Goal: Complete application form

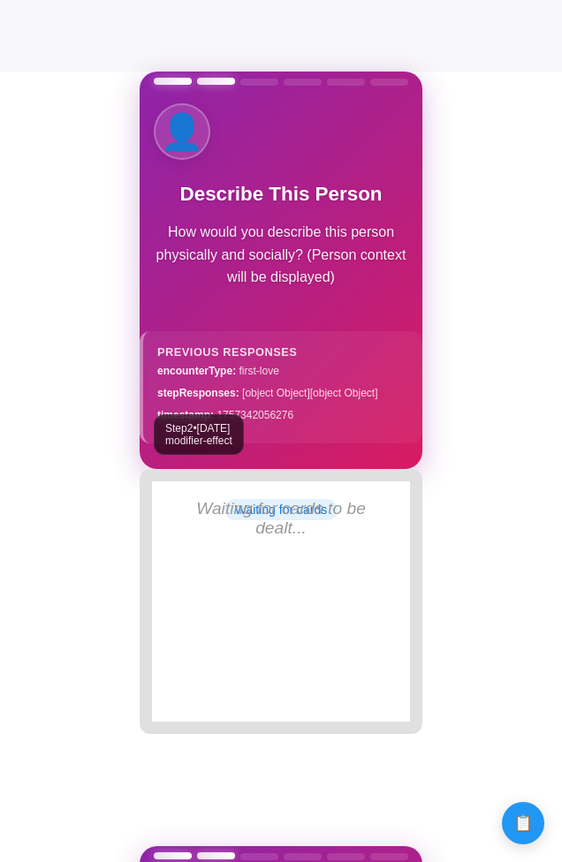
scroll to position [791, 0]
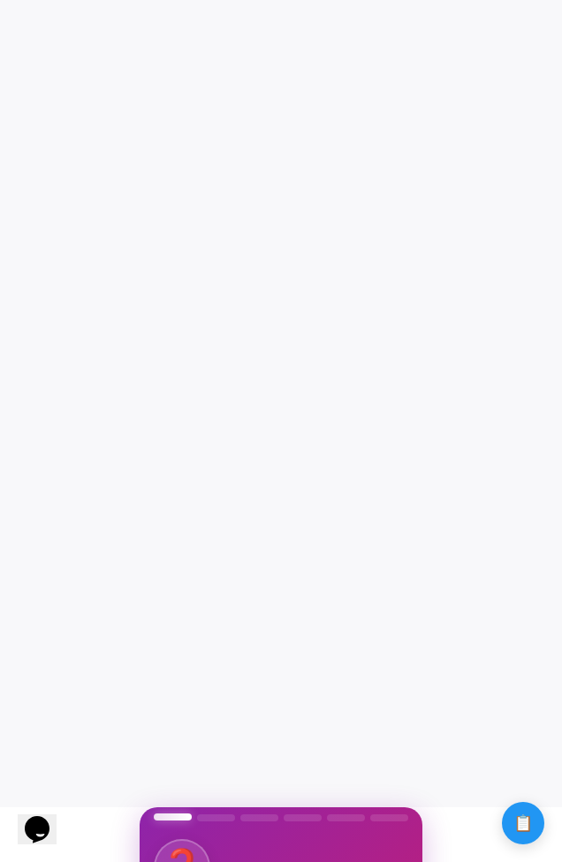
scroll to position [58, 0]
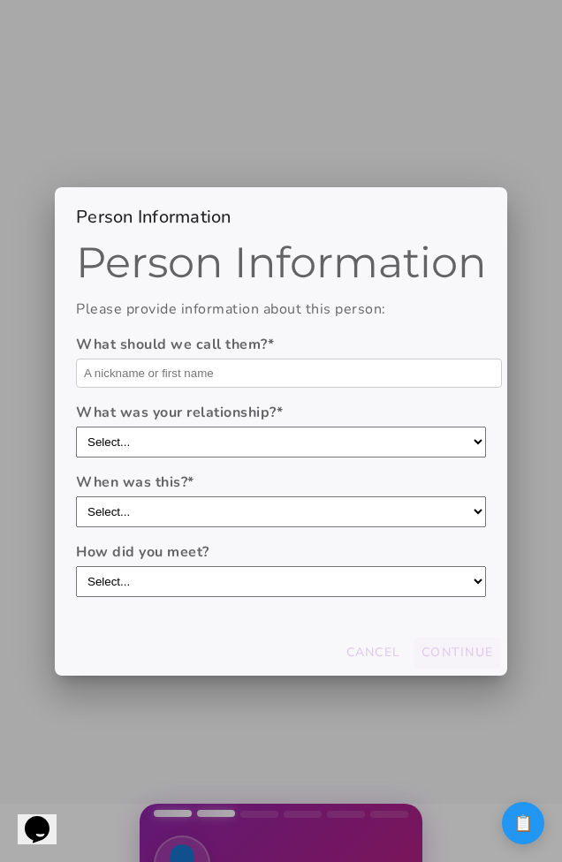
click at [354, 383] on input "text" at bounding box center [289, 373] width 426 height 29
type input "Domo"
click at [289, 432] on select "Select... boyfriend/girlfriend casual dating hookup partner friend with benefit…" at bounding box center [281, 442] width 410 height 31
click at [257, 472] on form "What should we call them? * Domo What was your relationship? * Select... boyfri…" at bounding box center [281, 465] width 410 height 263
click at [256, 433] on select "Select... boyfriend/girlfriend casual dating hookup partner friend with benefit…" at bounding box center [281, 442] width 410 height 31
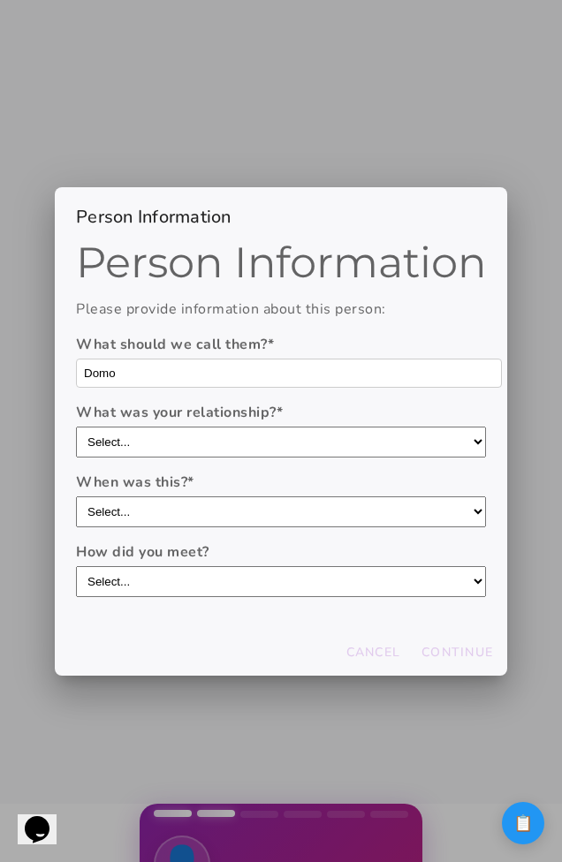
select select "casual dating"
click at [76, 427] on select "Select... boyfriend/girlfriend casual dating hookup partner friend with benefit…" at bounding box center [281, 442] width 410 height 31
click at [225, 524] on select "Select... within the last year 1-3 years ago 3-5 years ago 5-10 years ago more …" at bounding box center [281, 511] width 410 height 31
select select "1-3 years ago"
click at [76, 496] on select "Select... within the last year 1-3 years ago 3-5 years ago 5-10 years ago more …" at bounding box center [281, 511] width 410 height 31
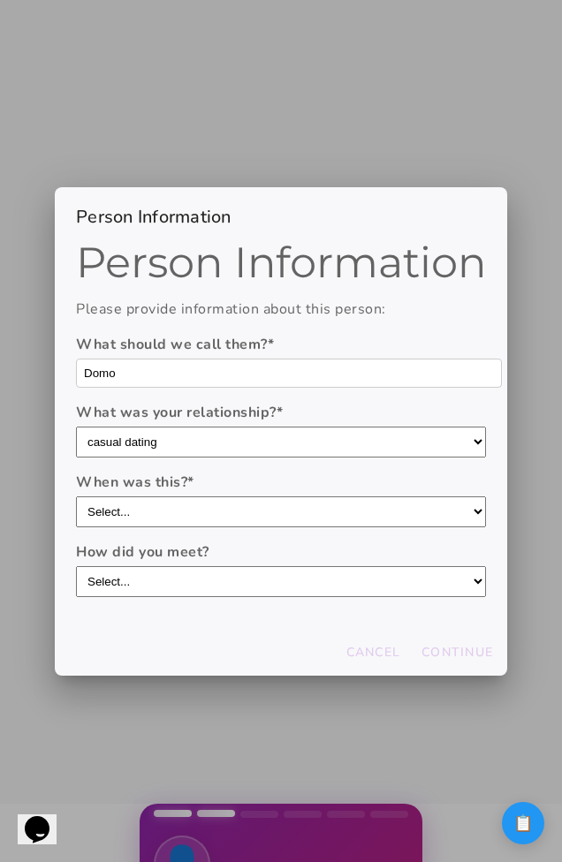
click at [201, 590] on select "Select... through friends dating app at work/school at a party/event online com…" at bounding box center [281, 581] width 410 height 31
select select "dating app"
click at [76, 566] on select "Select... through friends dating app at work/school at a party/event online com…" at bounding box center [281, 581] width 410 height 31
click at [0, 0] on slot "Continue" at bounding box center [0, 0] width 0 height 0
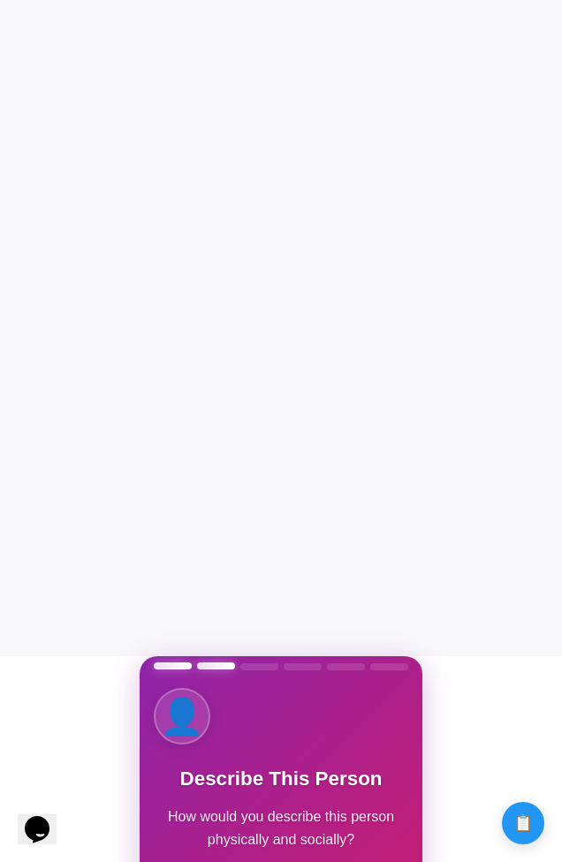
scroll to position [163, 0]
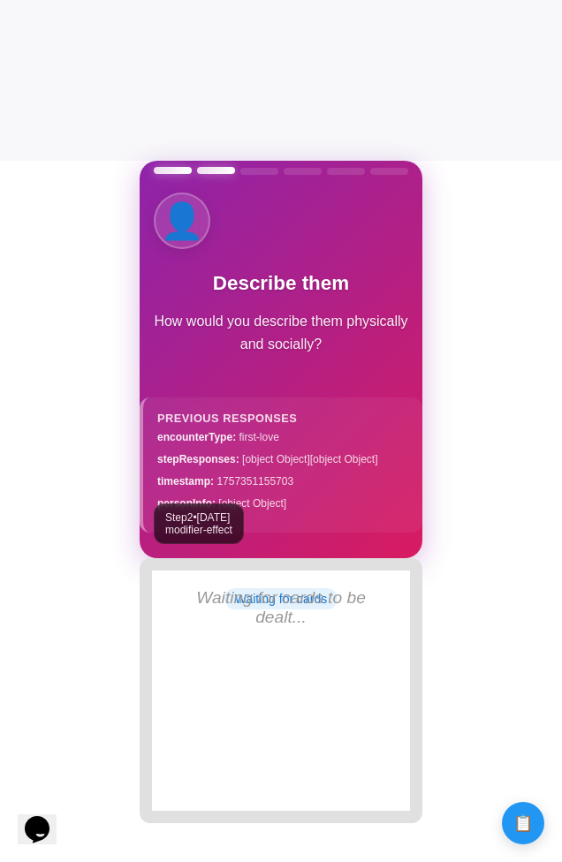
scroll to position [706, 0]
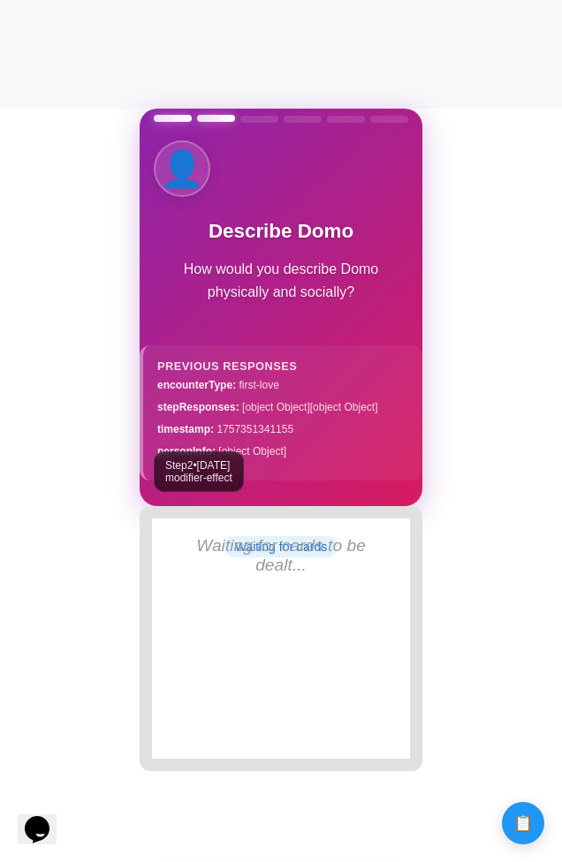
drag, startPoint x: 291, startPoint y: 454, endPoint x: 291, endPoint y: 388, distance: 66.2
click at [291, 388] on div "encounterType : first-love stepResponses : [object Object] [object Object] time…" at bounding box center [282, 418] width 251 height 80
click at [299, 457] on div "personInfo : [object Object]" at bounding box center [282, 451] width 251 height 15
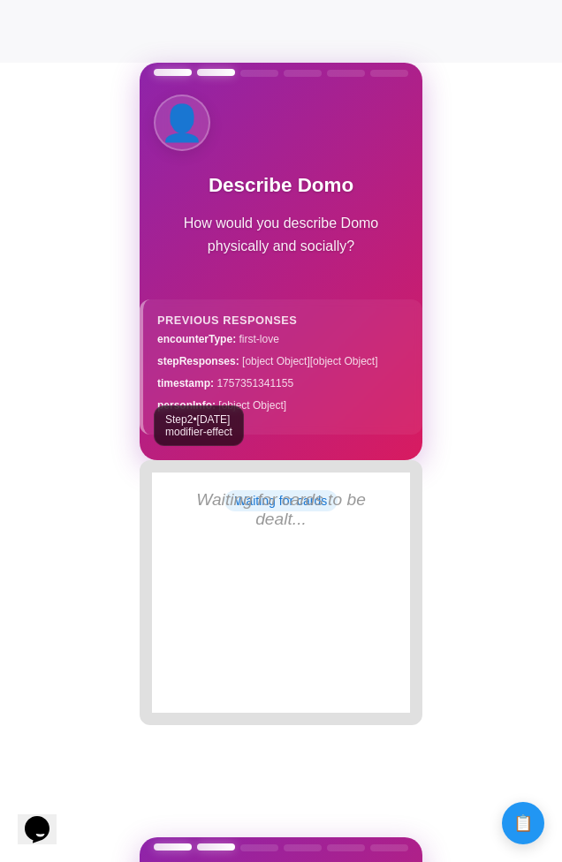
scroll to position [800, 0]
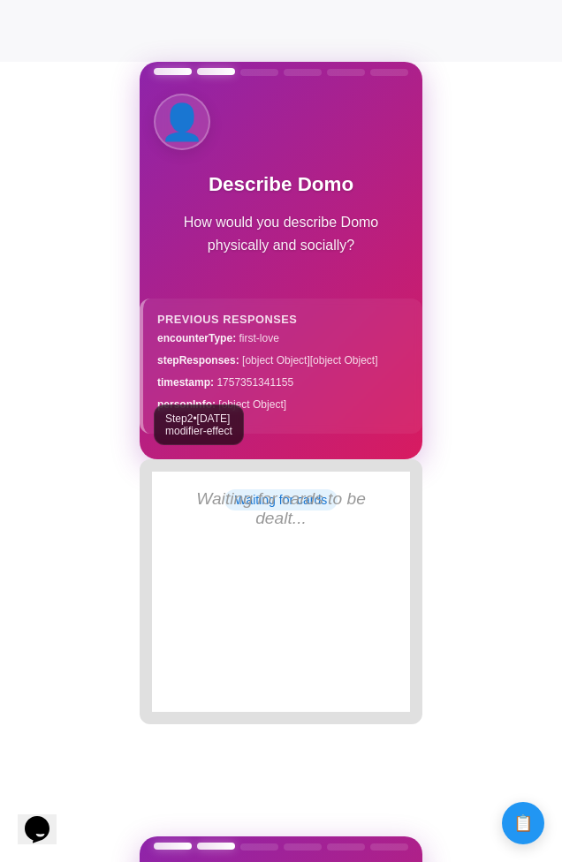
click at [202, 359] on strong "stepResponses :" at bounding box center [198, 360] width 82 height 12
click at [200, 338] on strong "encounterType :" at bounding box center [196, 338] width 79 height 12
click at [210, 351] on div "encounterType : first-love stepResponses : [object Object] [object Object] time…" at bounding box center [282, 371] width 251 height 80
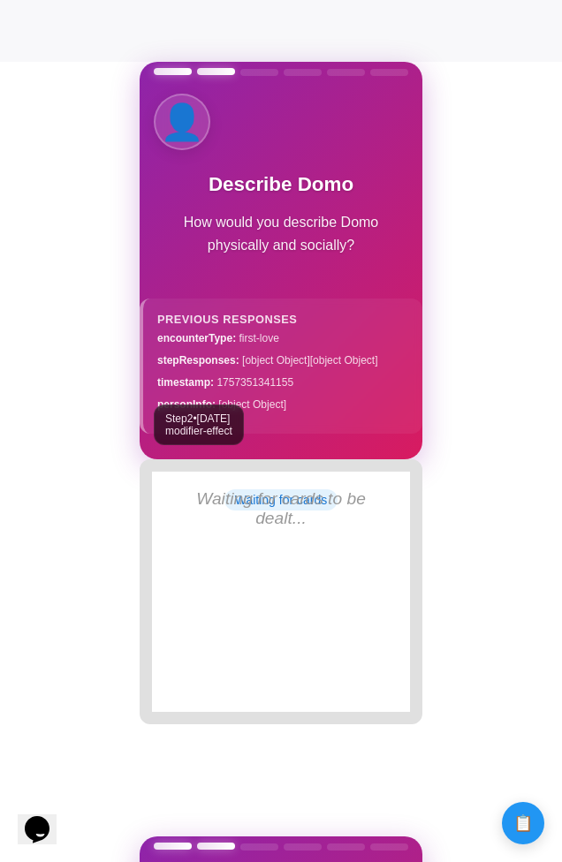
click at [210, 351] on div "encounterType : first-love stepResponses : [object Object] [object Object] time…" at bounding box center [282, 371] width 251 height 80
click at [238, 311] on div "Previous Responses encounterType : first-love stepResponses : [object Object] […" at bounding box center [281, 366] width 283 height 134
click at [238, 321] on div "Previous Responses" at bounding box center [282, 319] width 251 height 13
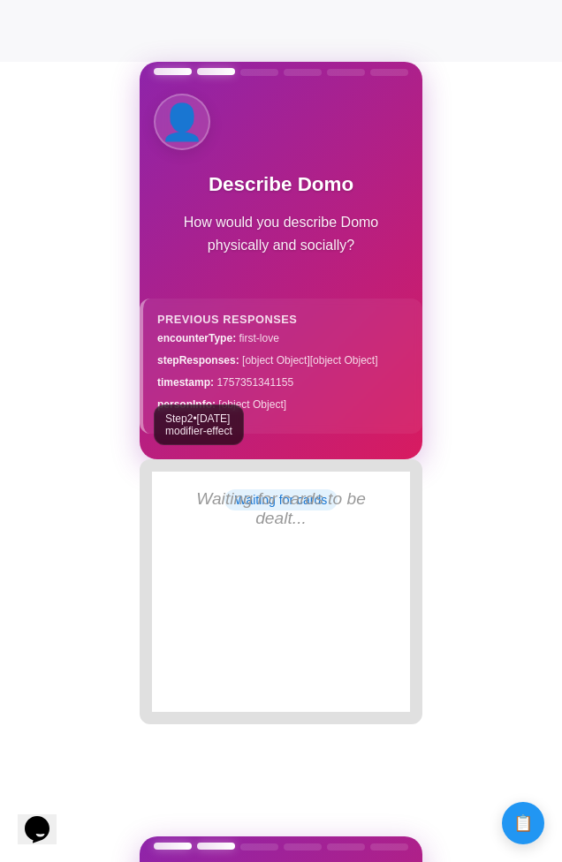
click at [238, 321] on div "Previous Responses" at bounding box center [282, 319] width 251 height 13
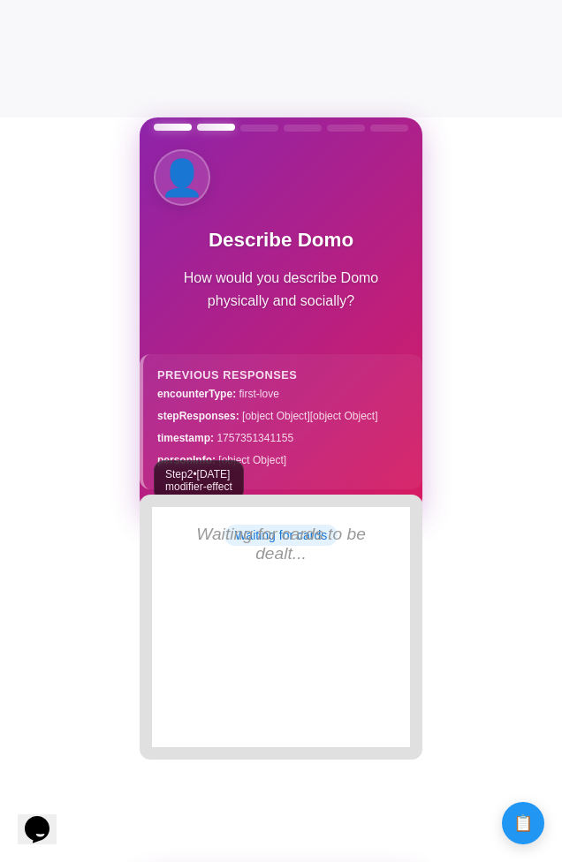
scroll to position [747, 0]
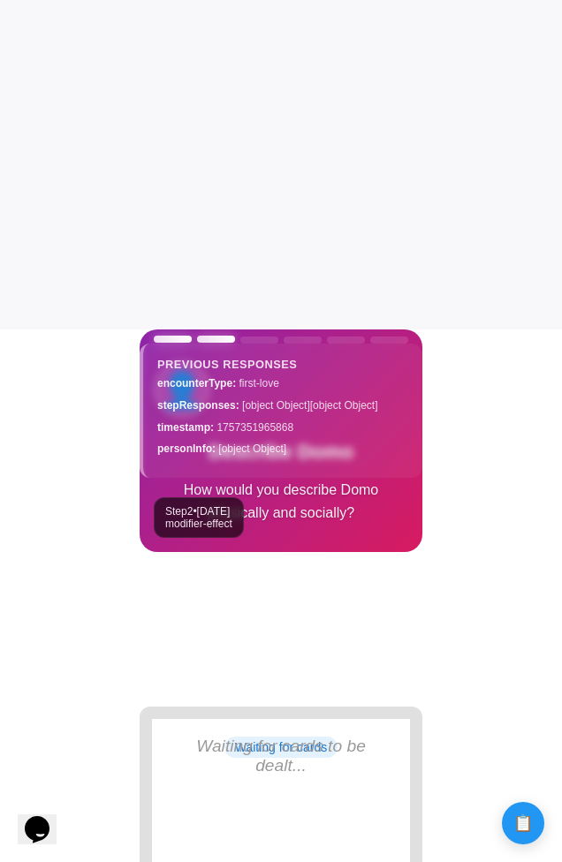
click at [472, 491] on body "Calculate distance! Calculate distance! Calculate distance!" at bounding box center [281, 463] width 562 height 1992
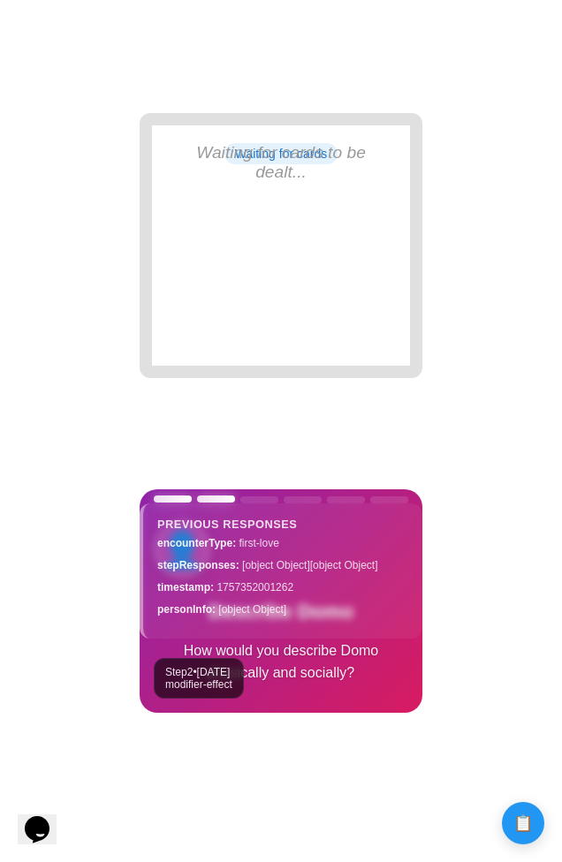
scroll to position [1130, 0]
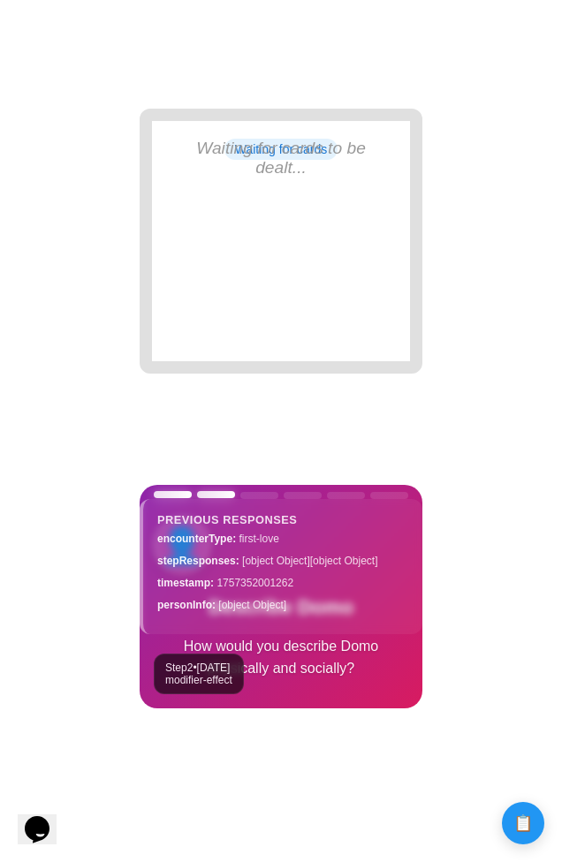
click at [409, 622] on div "Previous Responses encounterType : first-love stepResponses : [object Object] […" at bounding box center [281, 566] width 283 height 134
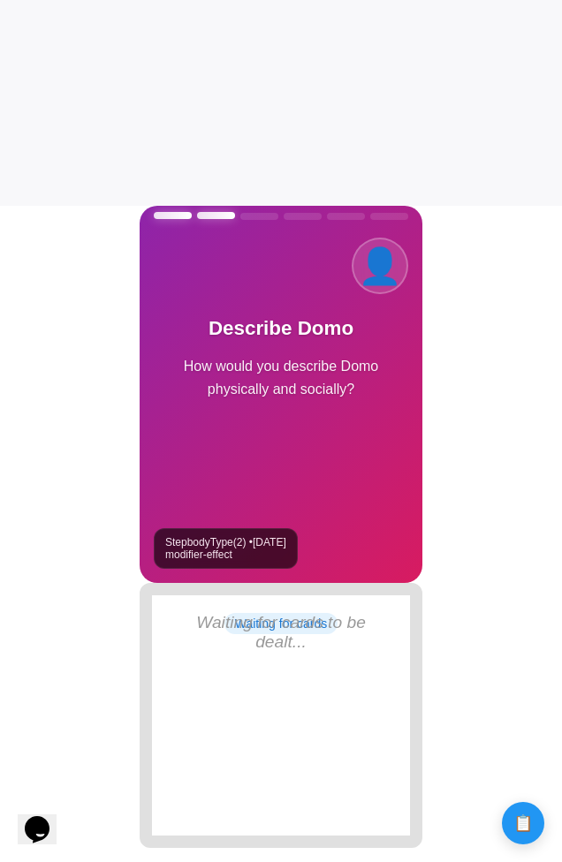
scroll to position [603, 0]
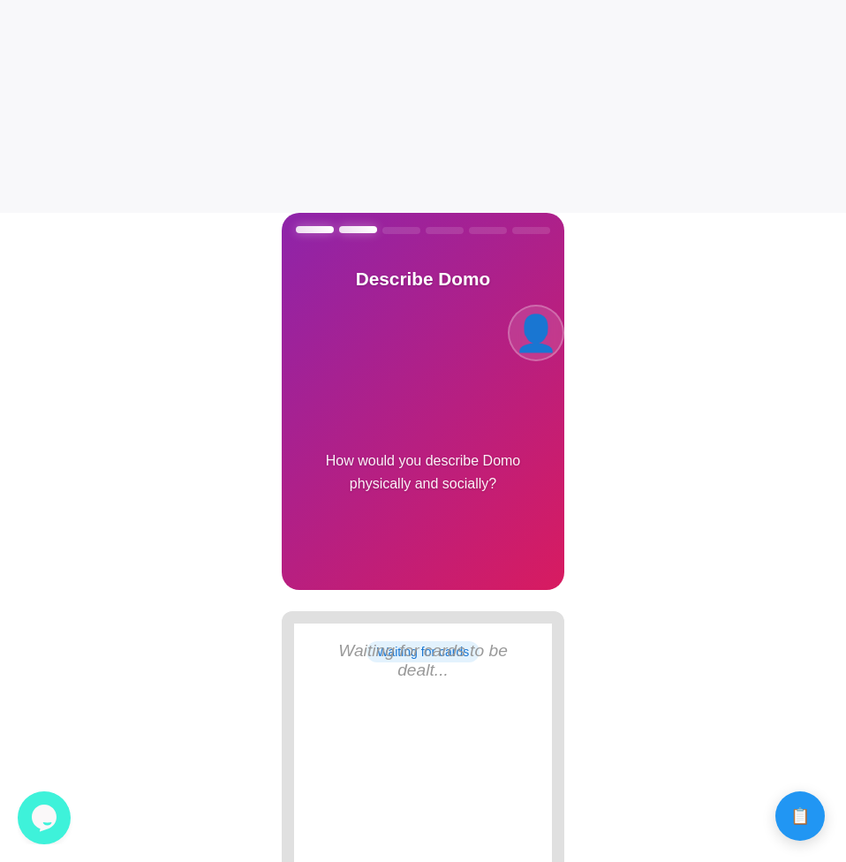
scroll to position [664, 0]
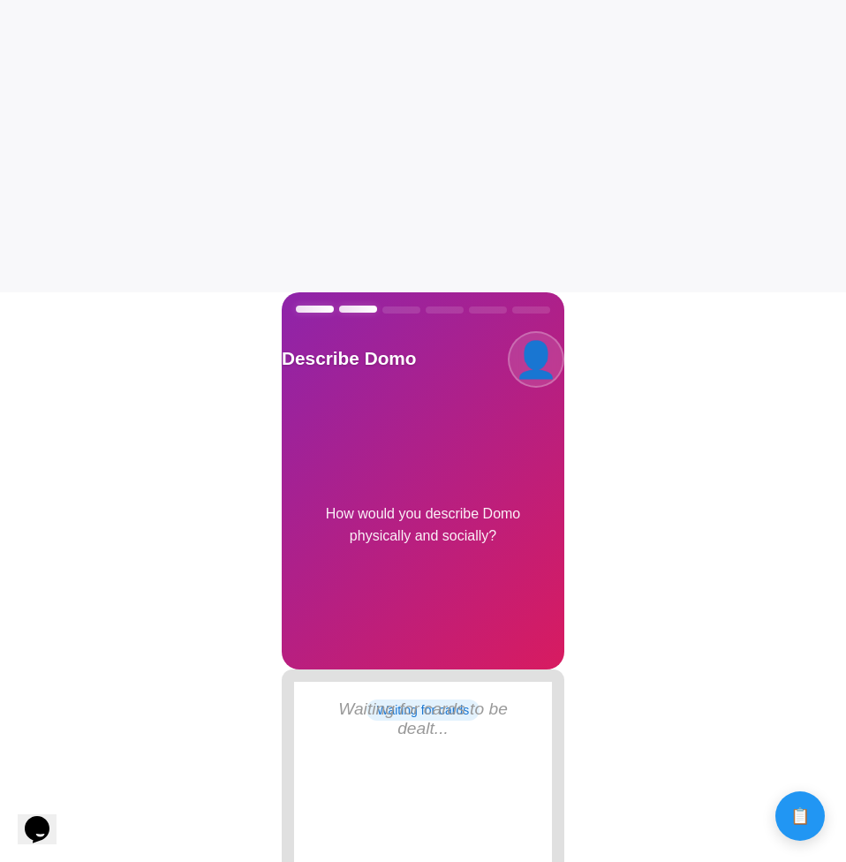
scroll to position [571, 0]
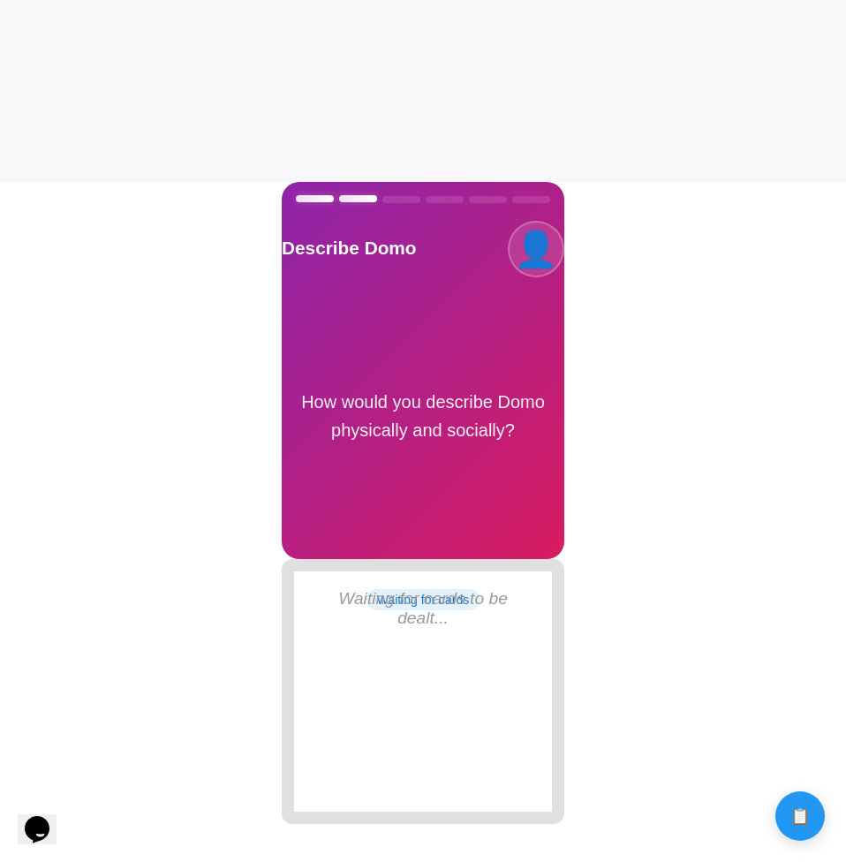
scroll to position [678, 0]
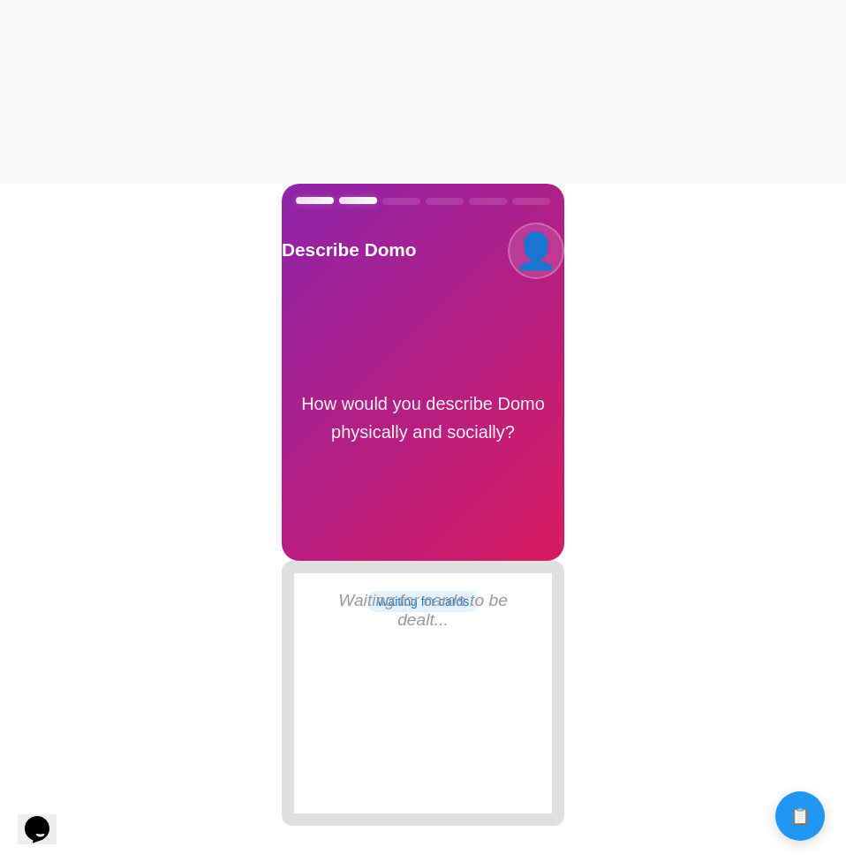
click at [462, 351] on div "Describe Domo 👤 How would you describe [PERSON_NAME] physically and socially?" at bounding box center [423, 372] width 283 height 377
click at [460, 378] on div "How would you describe Domo physically and socially?" at bounding box center [423, 419] width 283 height 95
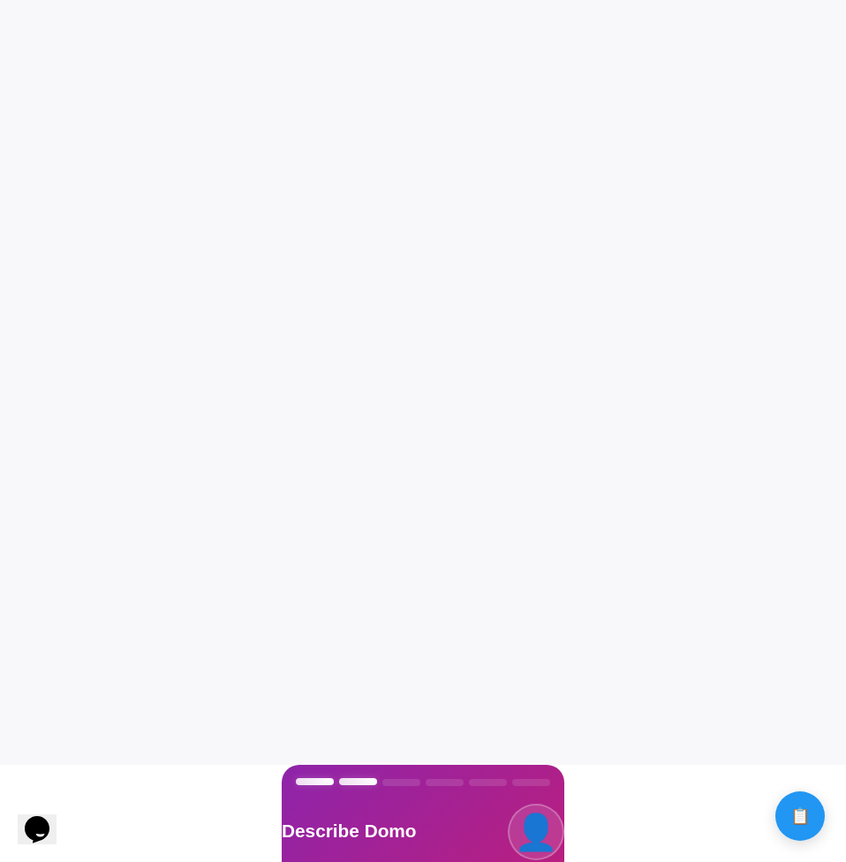
scroll to position [0, 0]
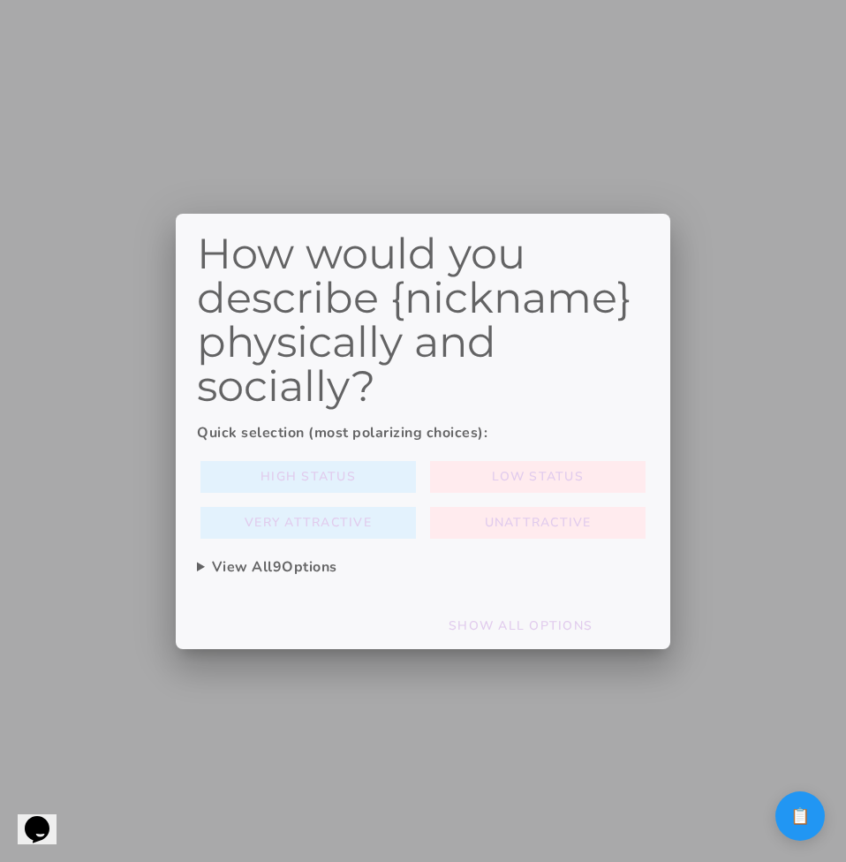
click at [200, 566] on summary "View All 9 Options" at bounding box center [423, 566] width 452 height 21
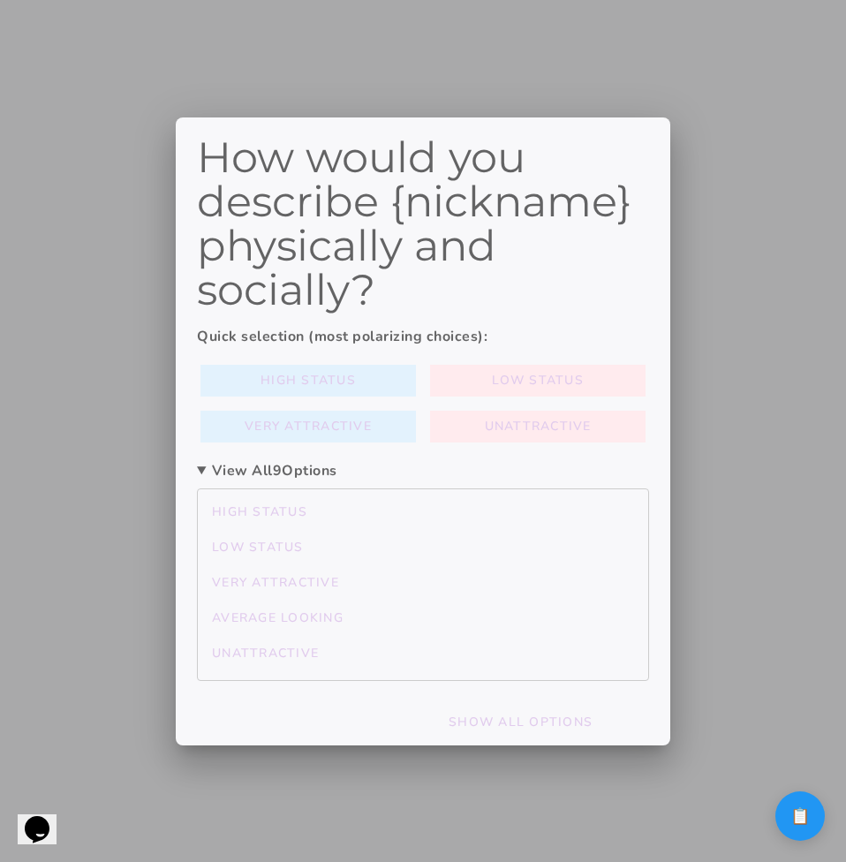
click at [220, 474] on summary "View All 9 Options" at bounding box center [423, 470] width 452 height 21
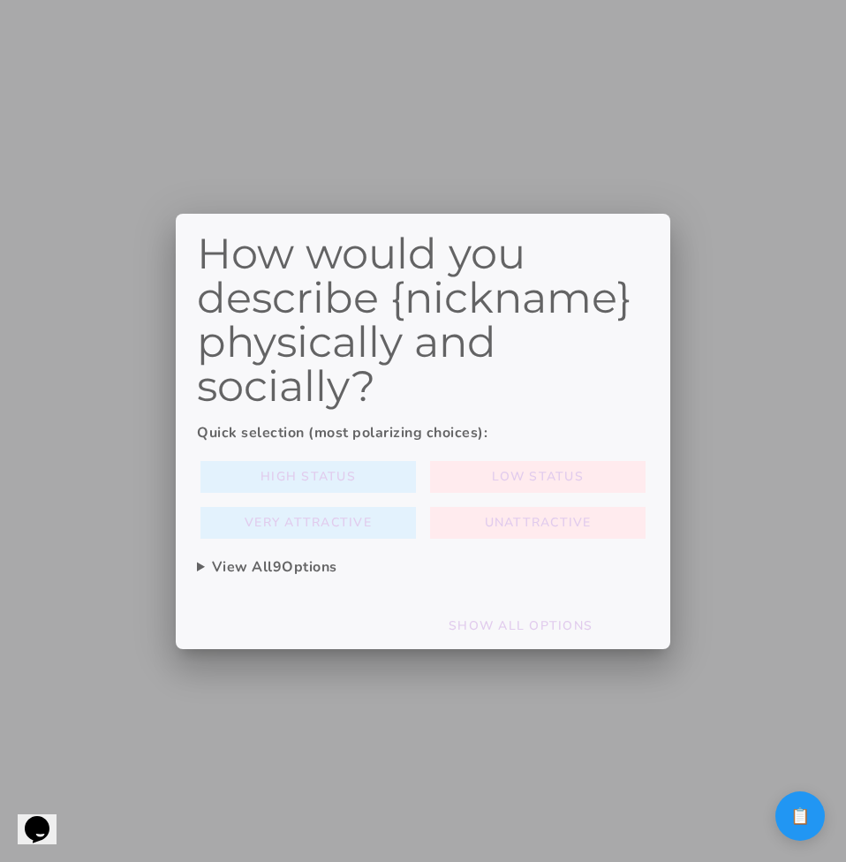
click at [328, 566] on summary "View All 9 Options" at bounding box center [423, 566] width 452 height 21
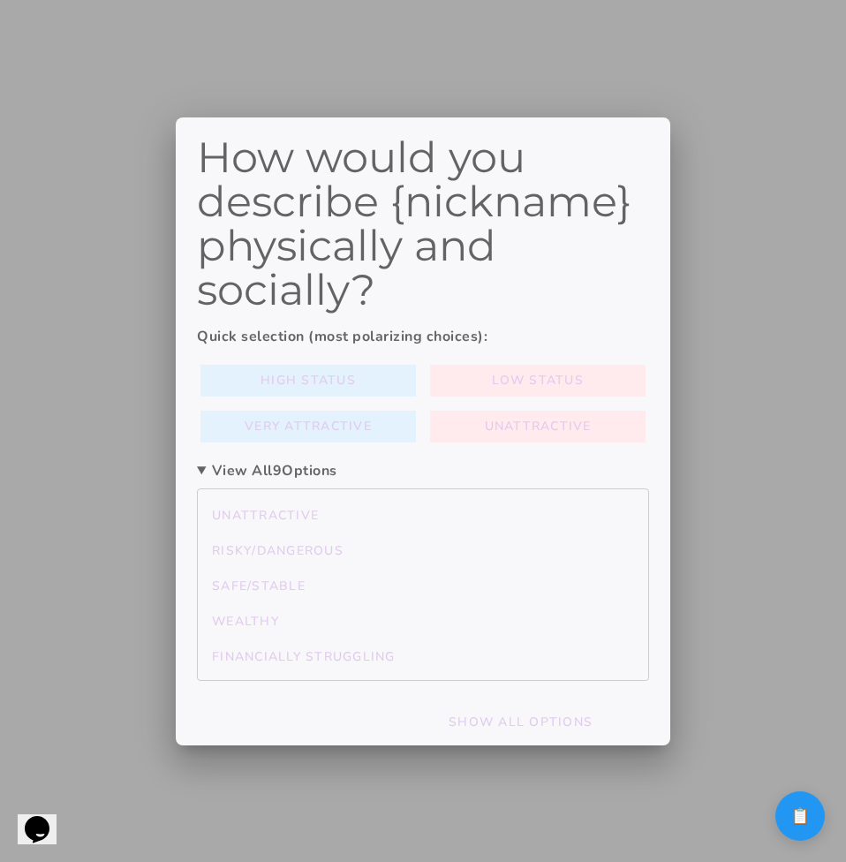
scroll to position [141, 0]
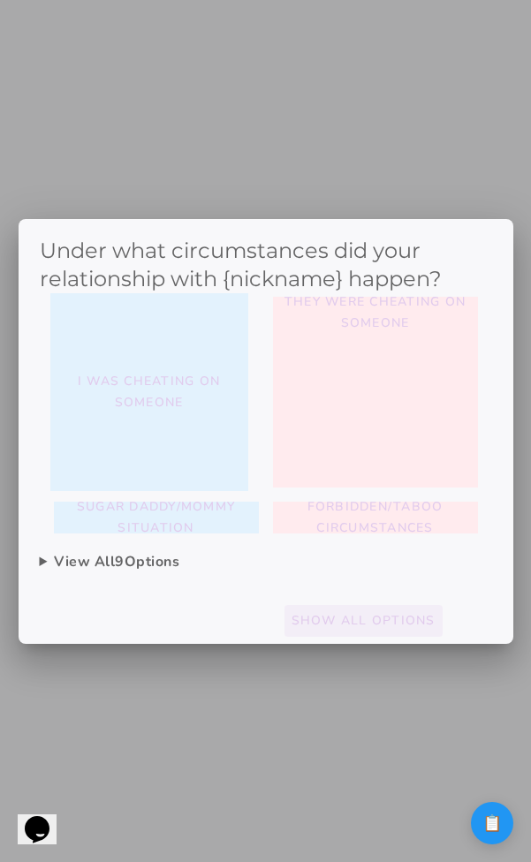
click at [440, 617] on button "Show All Options" at bounding box center [363, 621] width 158 height 32
click at [0, 0] on slot "Show All Options" at bounding box center [0, 0] width 0 height 0
click at [419, 597] on footer "Show All Options Cancel" at bounding box center [266, 620] width 495 height 47
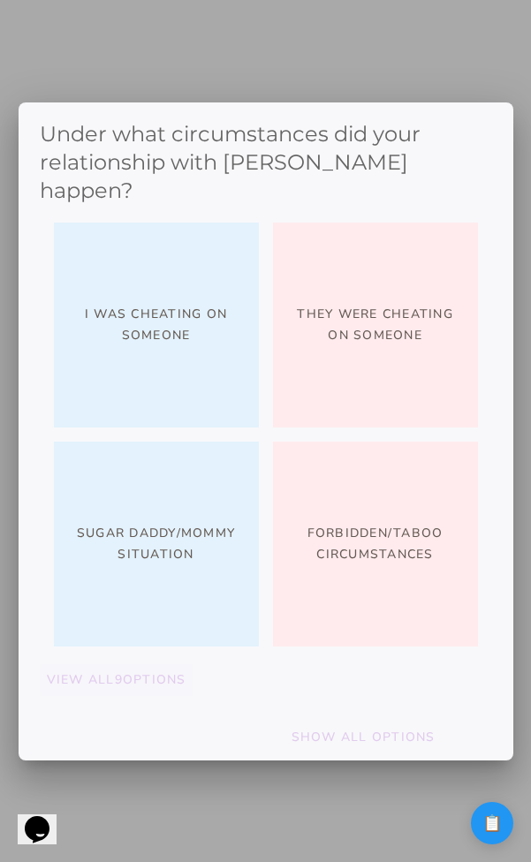
click at [0, 0] on slot "View All 9 Options" at bounding box center [0, 0] width 0 height 0
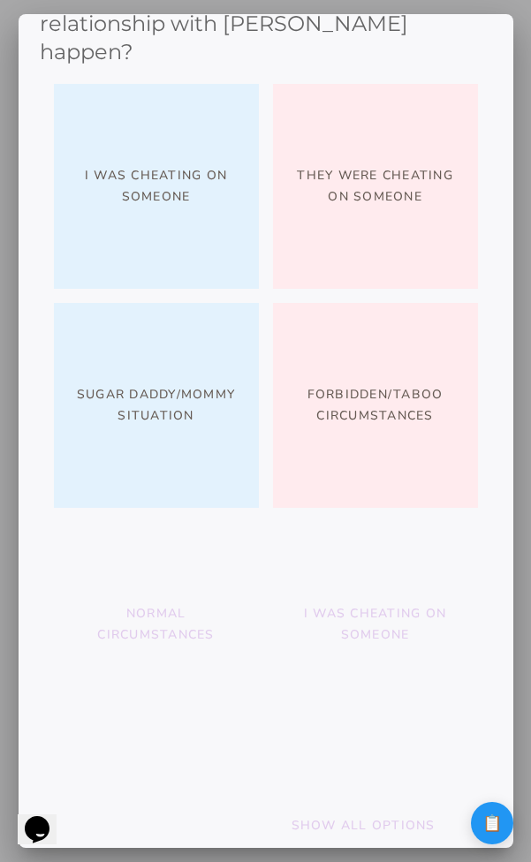
scroll to position [52, 0]
click at [344, 314] on mwc-button "Forbidden/taboo circumstances" at bounding box center [375, 403] width 205 height 205
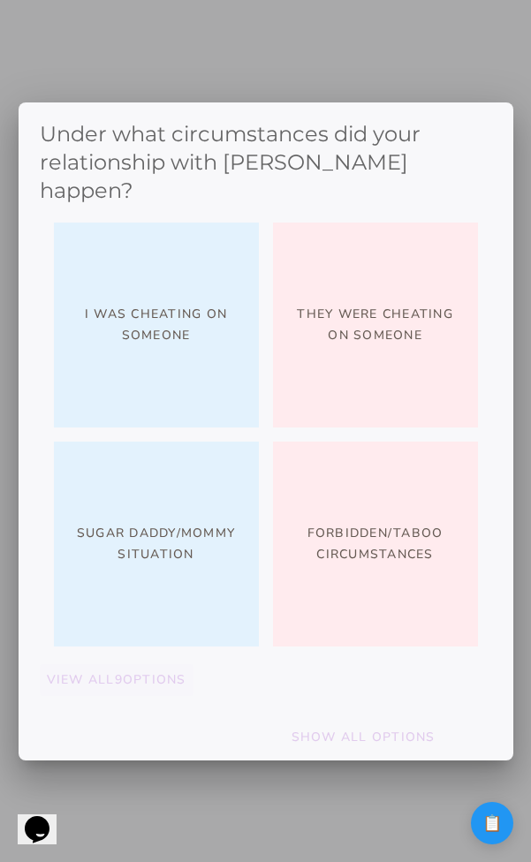
click at [0, 0] on slot "View All 9 Options" at bounding box center [0, 0] width 0 height 0
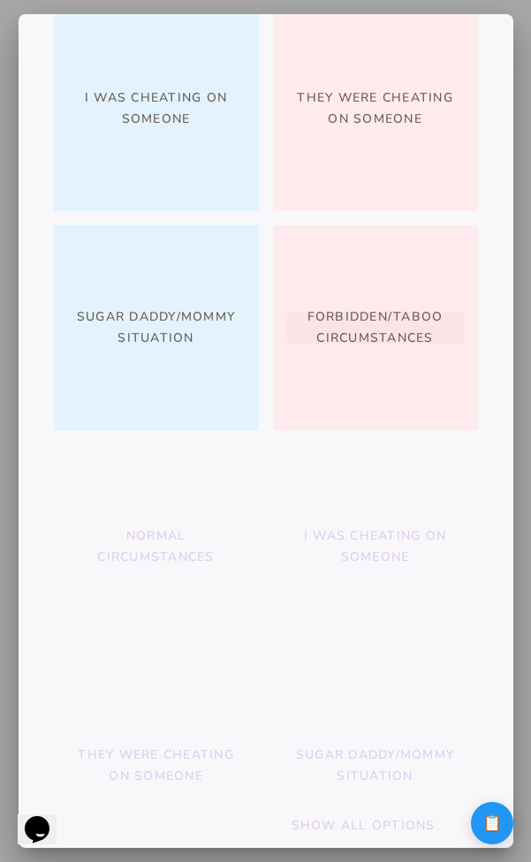
scroll to position [42, 0]
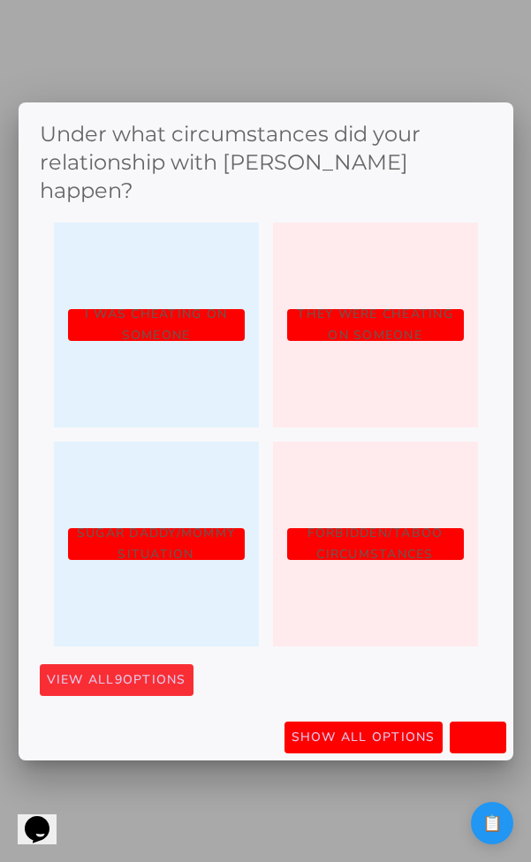
click at [175, 669] on span "View All 9 Options" at bounding box center [117, 679] width 140 height 21
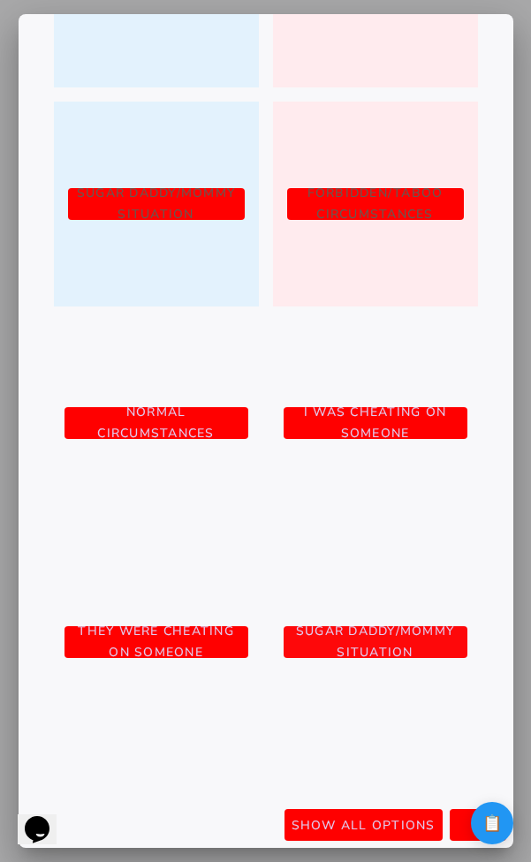
scroll to position [502, 0]
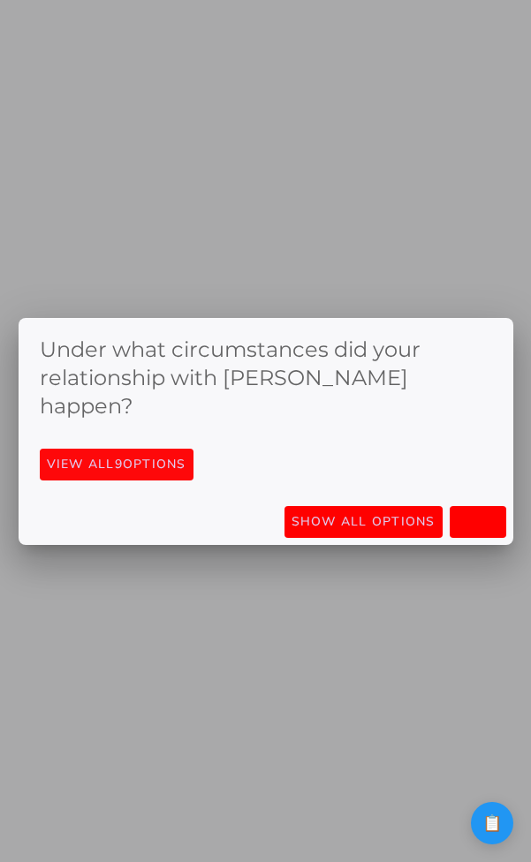
click at [0, 0] on slot "View All 9 Options" at bounding box center [0, 0] width 0 height 0
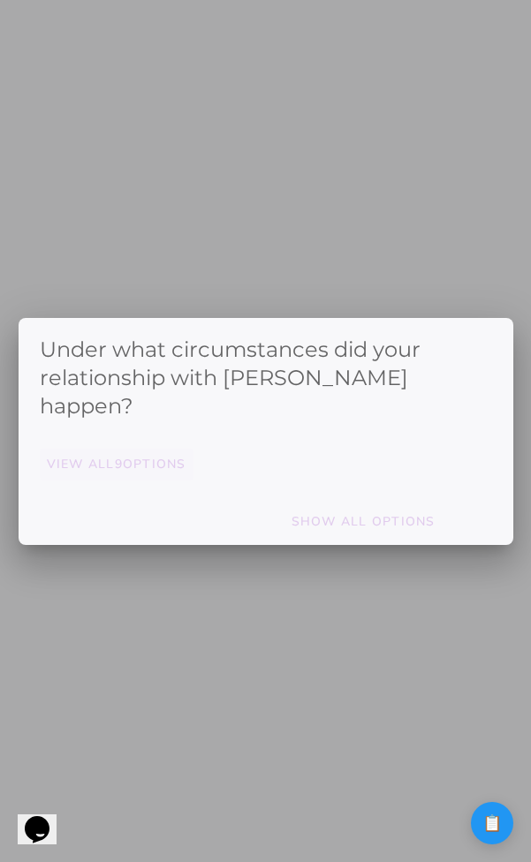
click at [0, 0] on slot "View All 9 Options" at bounding box center [0, 0] width 0 height 0
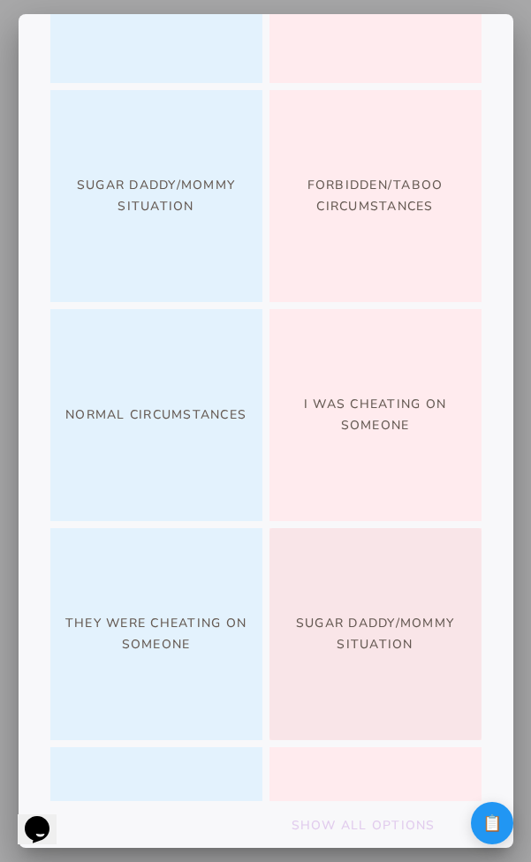
scroll to position [859, 0]
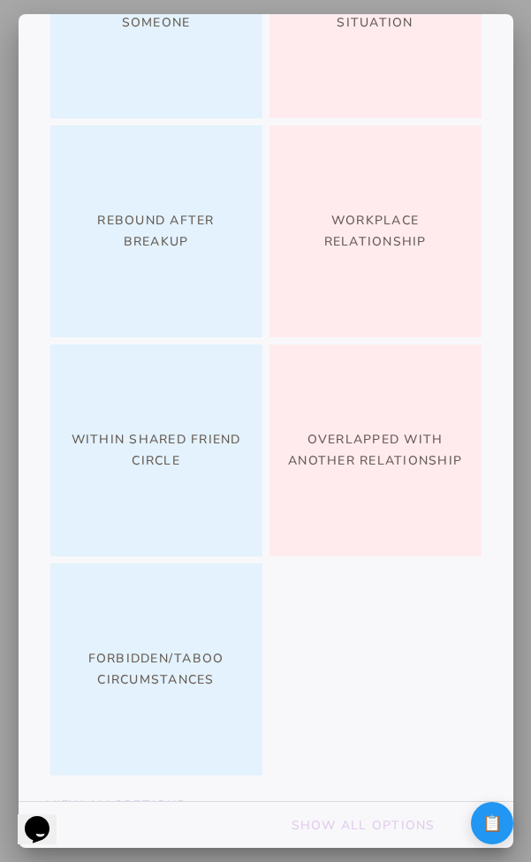
scroll to position [891, 0]
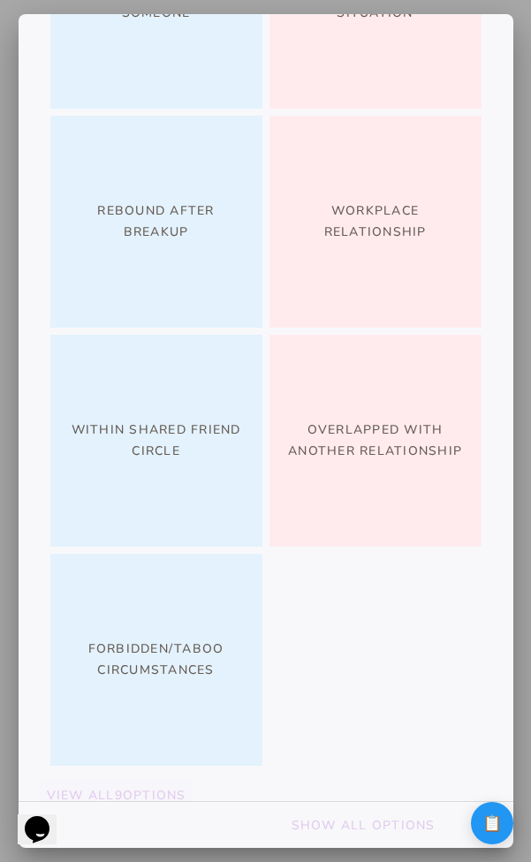
click at [0, 0] on slot "View All 9 Options" at bounding box center [0, 0] width 0 height 0
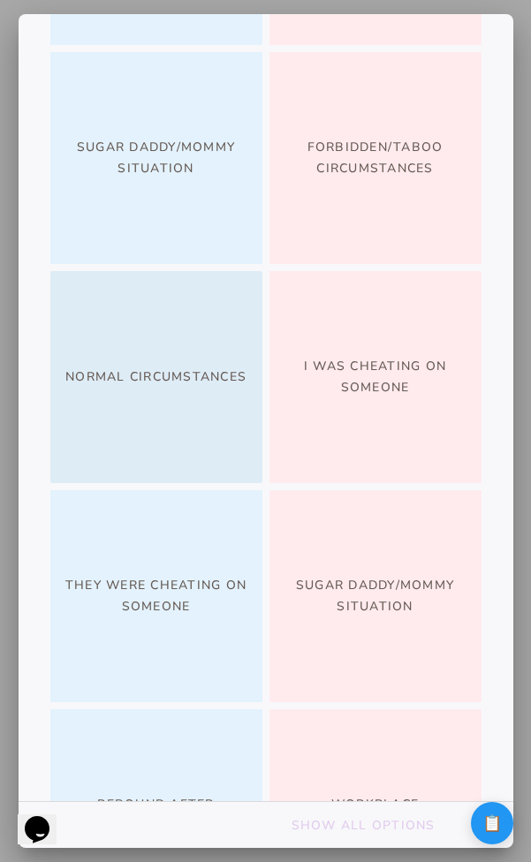
scroll to position [859, 0]
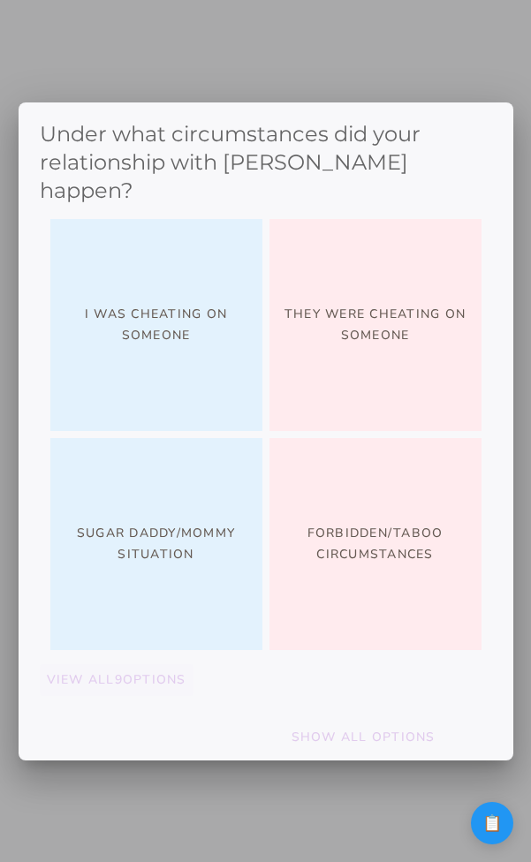
click at [0, 0] on slot "View All 9 Options" at bounding box center [0, 0] width 0 height 0
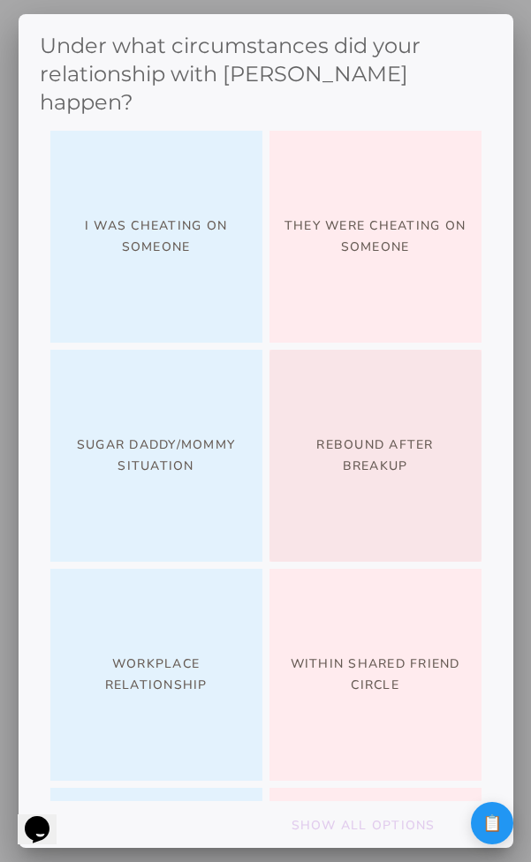
scroll to position [421, 0]
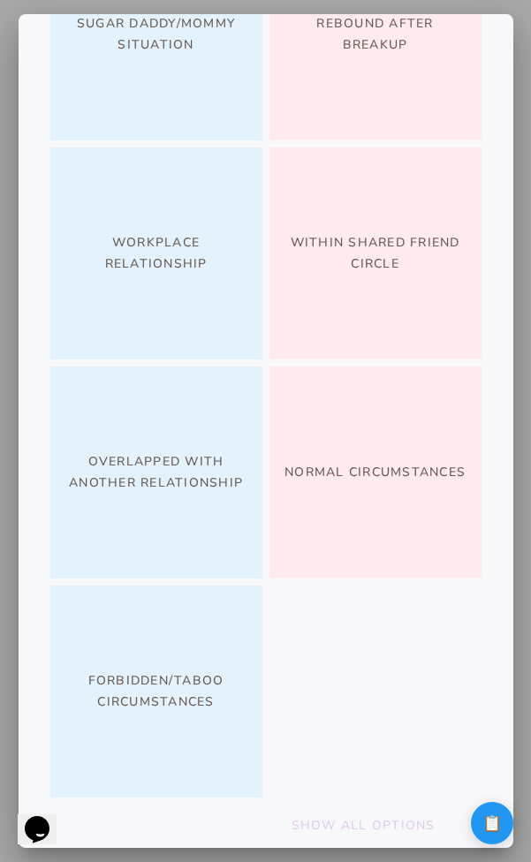
click at [0, 0] on slot "Show All Options" at bounding box center [0, 0] width 0 height 0
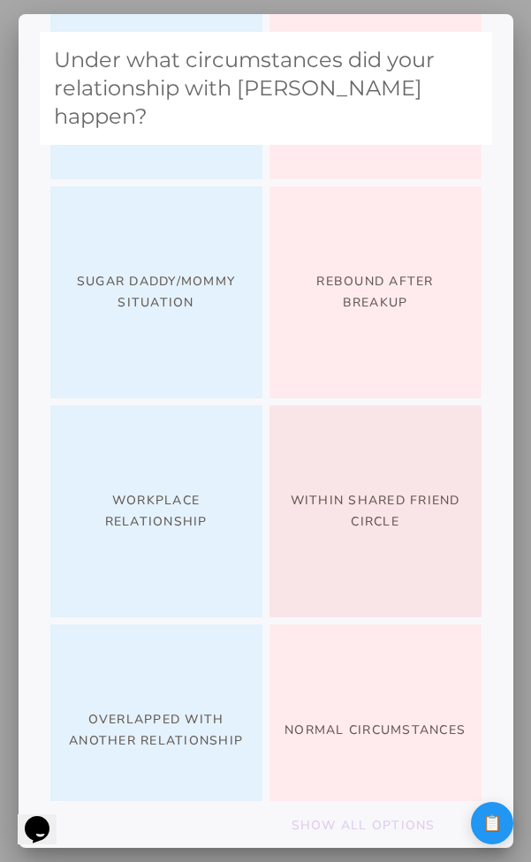
scroll to position [163, 0]
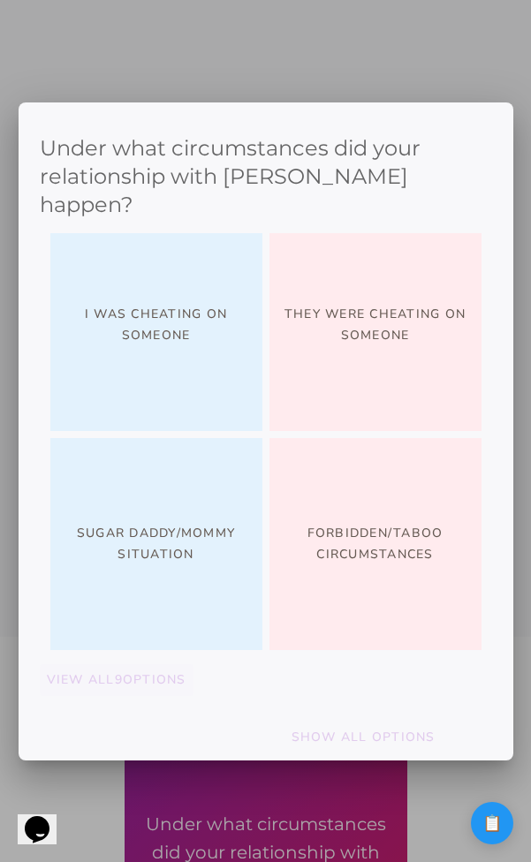
click at [0, 0] on slot "View All 9 Options" at bounding box center [0, 0] width 0 height 0
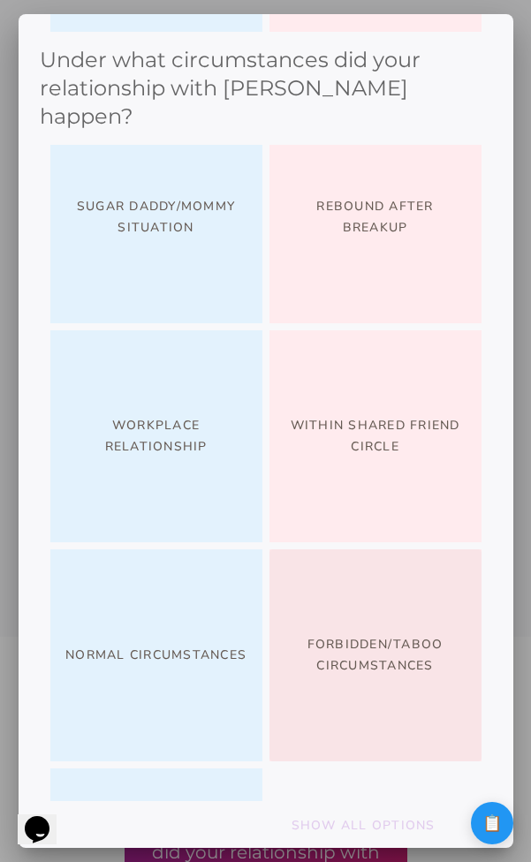
scroll to position [421, 0]
